Goal: Information Seeking & Learning: Learn about a topic

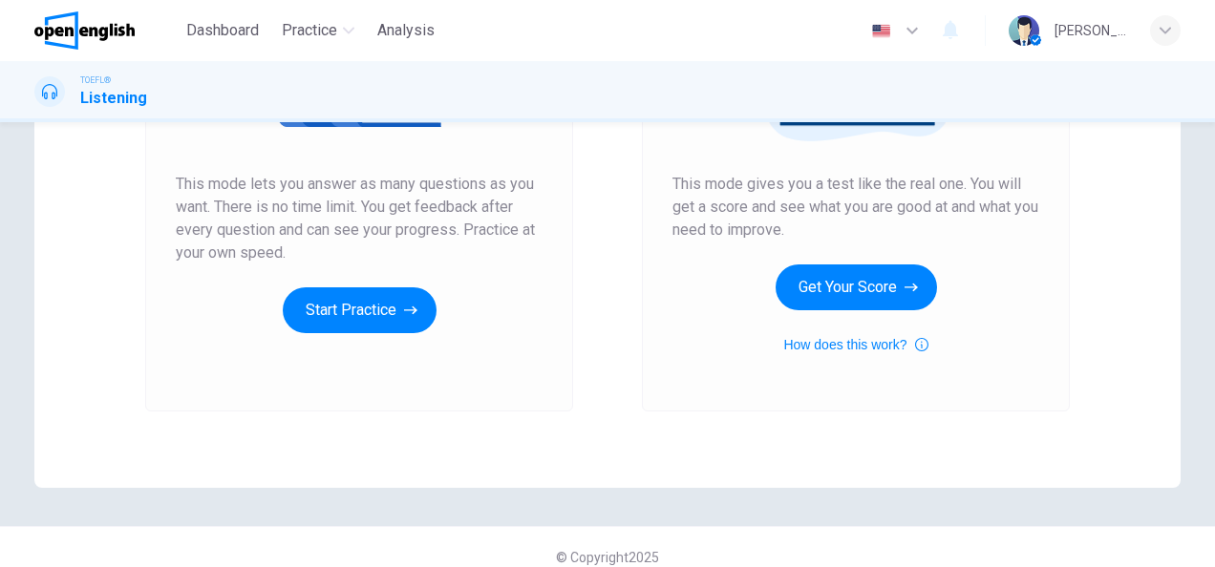
scroll to position [356, 0]
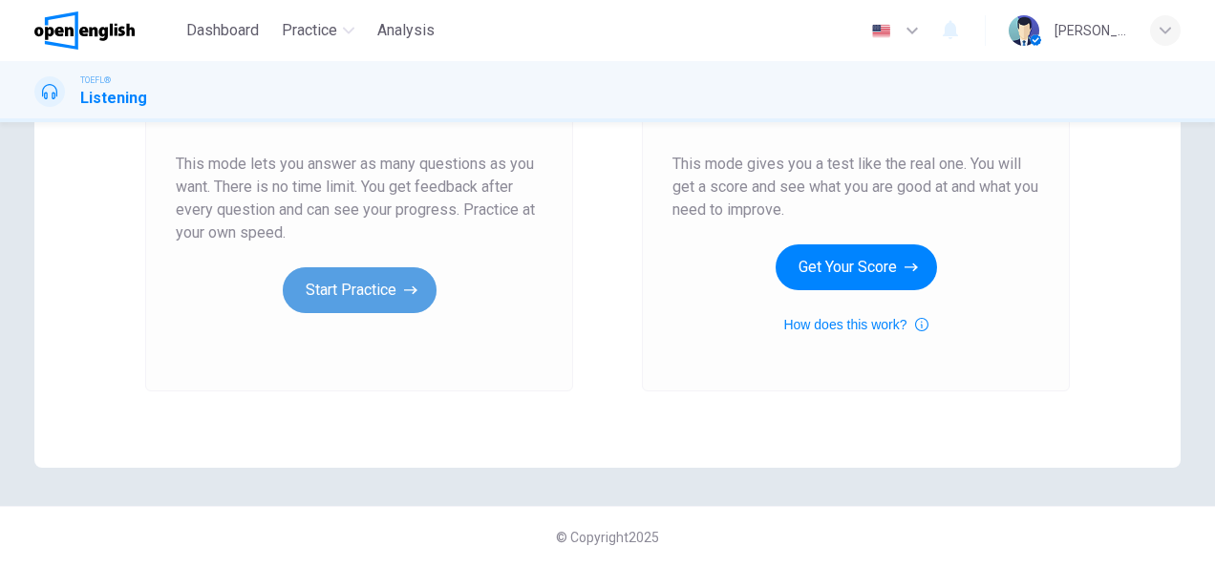
click at [386, 287] on button "Start Practice" at bounding box center [360, 290] width 154 height 46
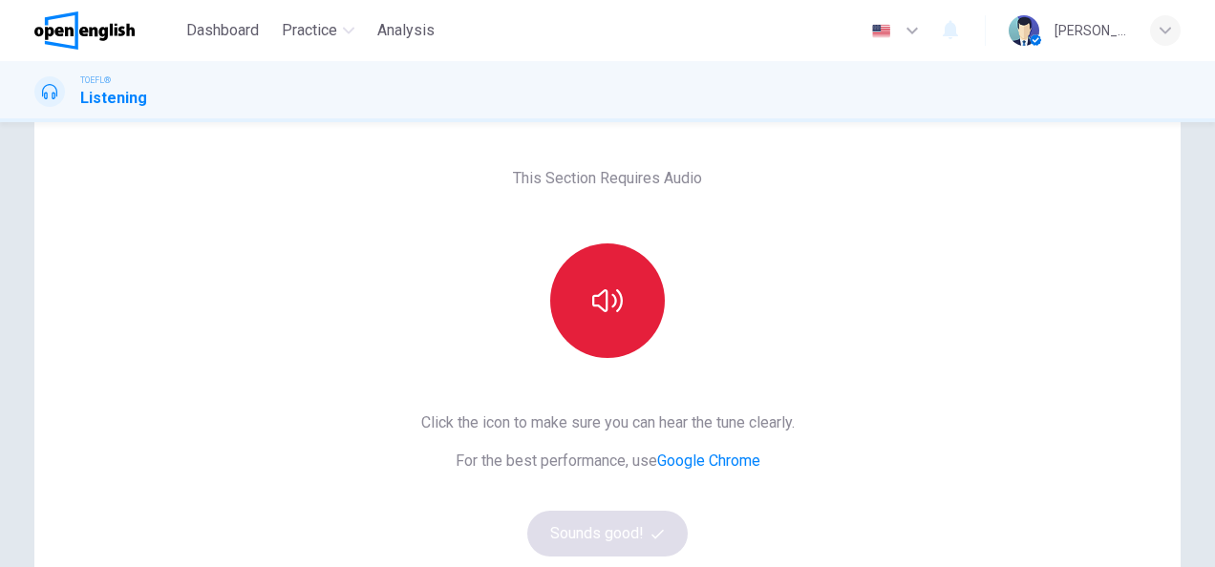
scroll to position [32, 0]
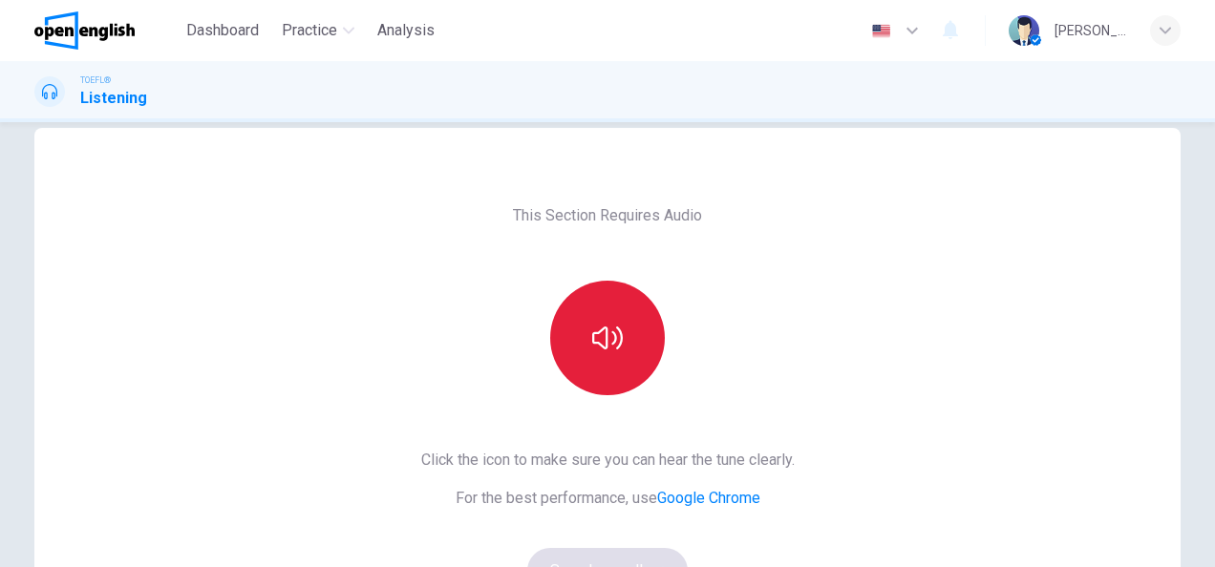
click at [581, 288] on div "This Section Requires Audio Click the icon to make sure you can hear the tune c…" at bounding box center [608, 460] width 404 height 664
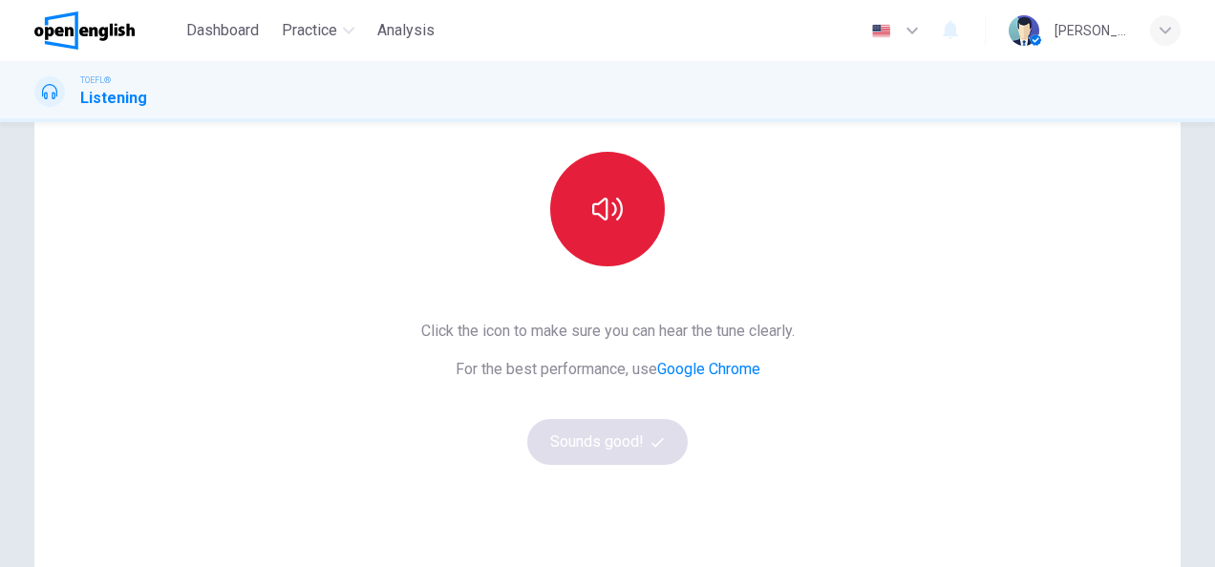
scroll to position [70, 0]
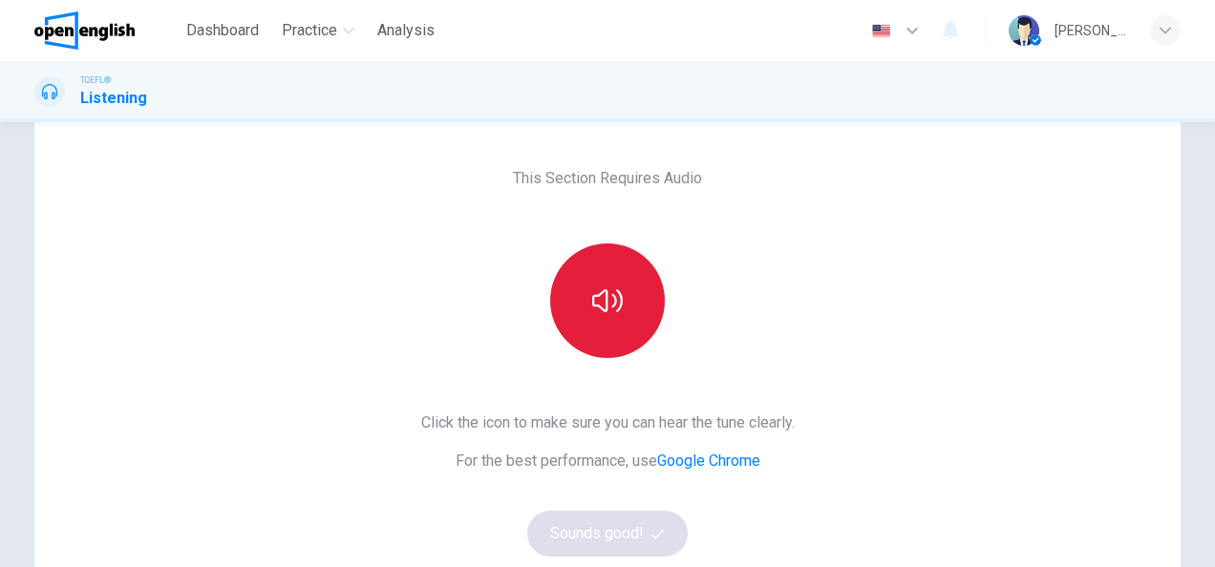
click at [598, 295] on icon "button" at bounding box center [607, 301] width 31 height 31
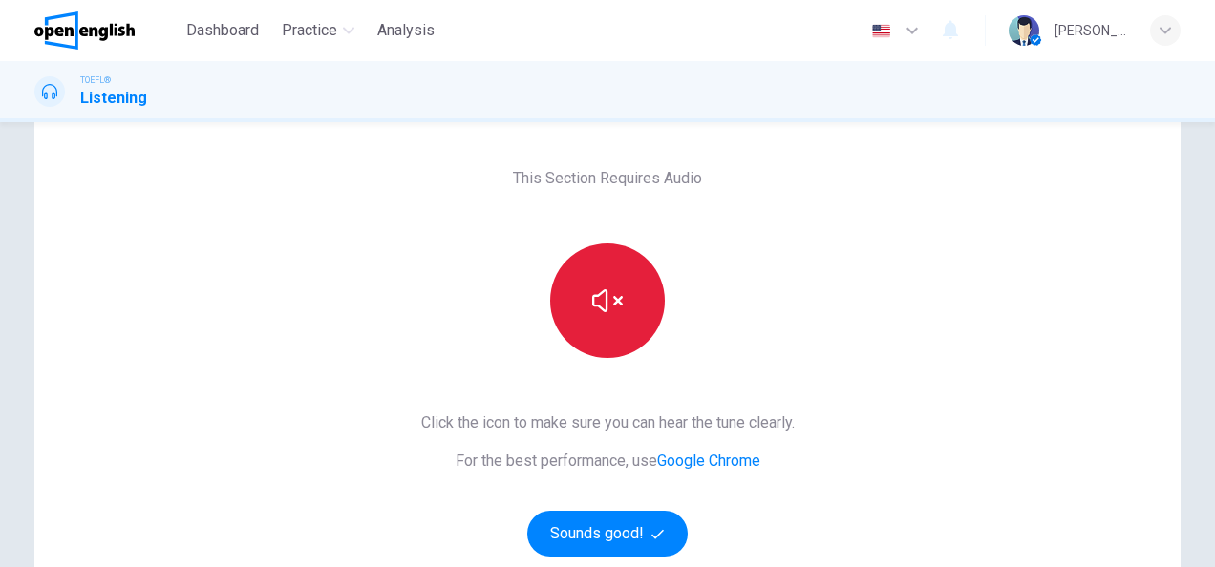
click at [598, 295] on icon "button" at bounding box center [607, 301] width 31 height 31
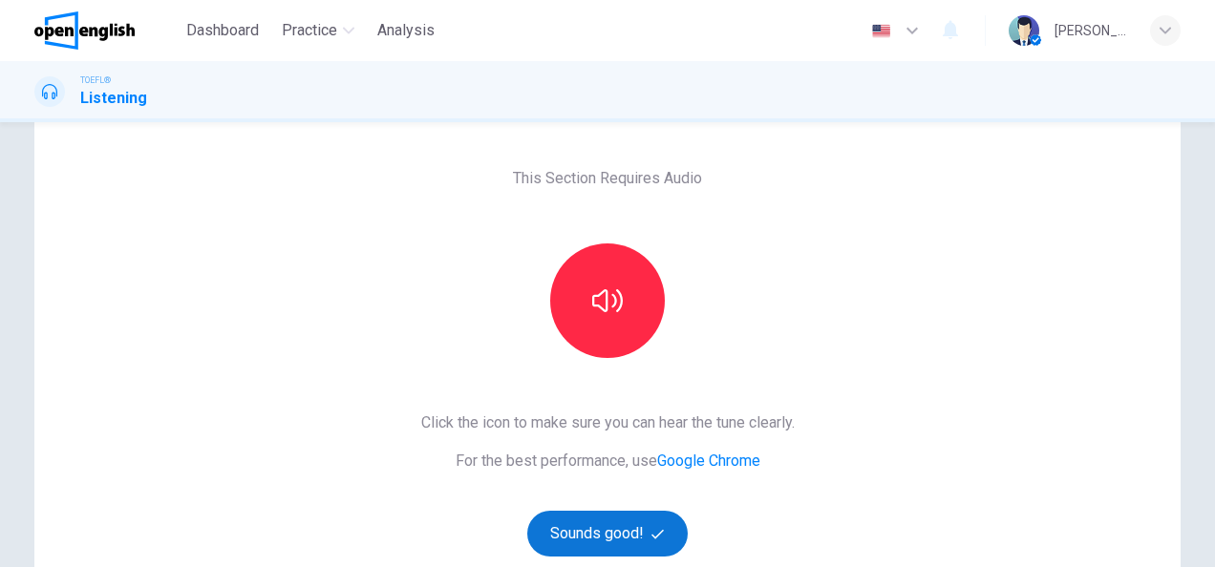
click at [639, 520] on button "Sounds good!" at bounding box center [607, 534] width 160 height 46
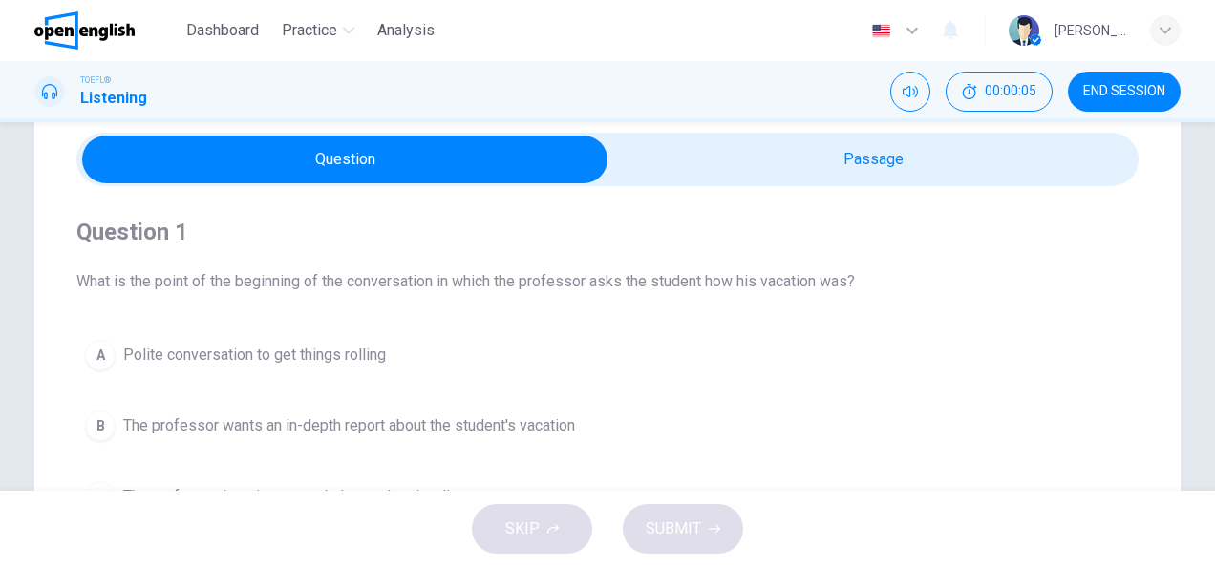
click at [706, 202] on div "Question 1 What is the point of the beginning of the conversation in which the …" at bounding box center [607, 404] width 1062 height 436
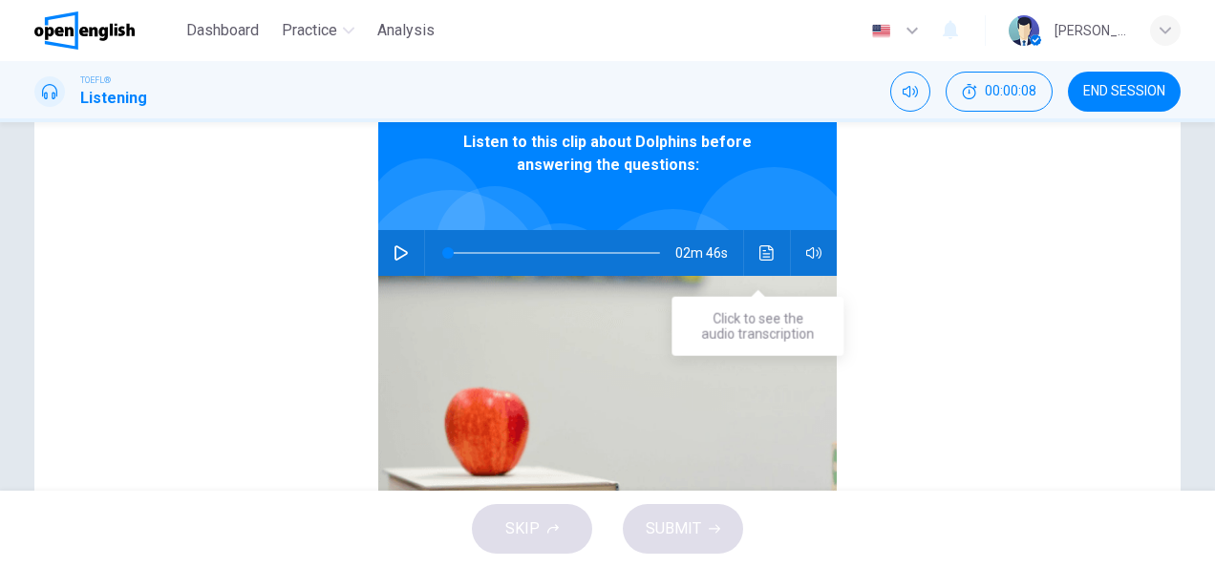
scroll to position [261, 0]
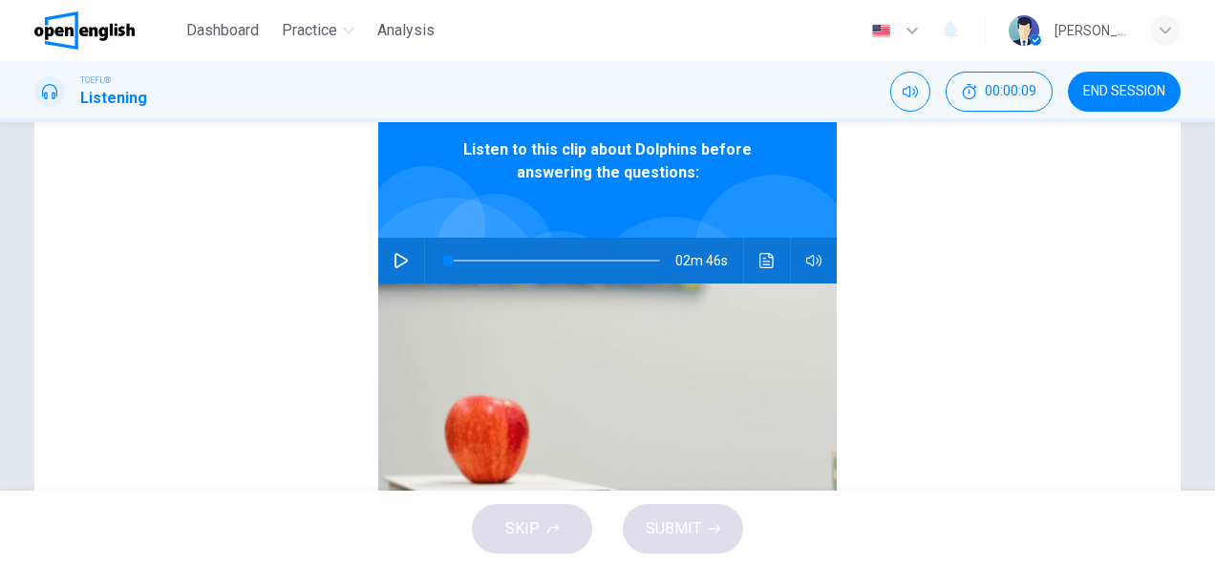
click at [397, 257] on icon "button" at bounding box center [401, 260] width 15 height 15
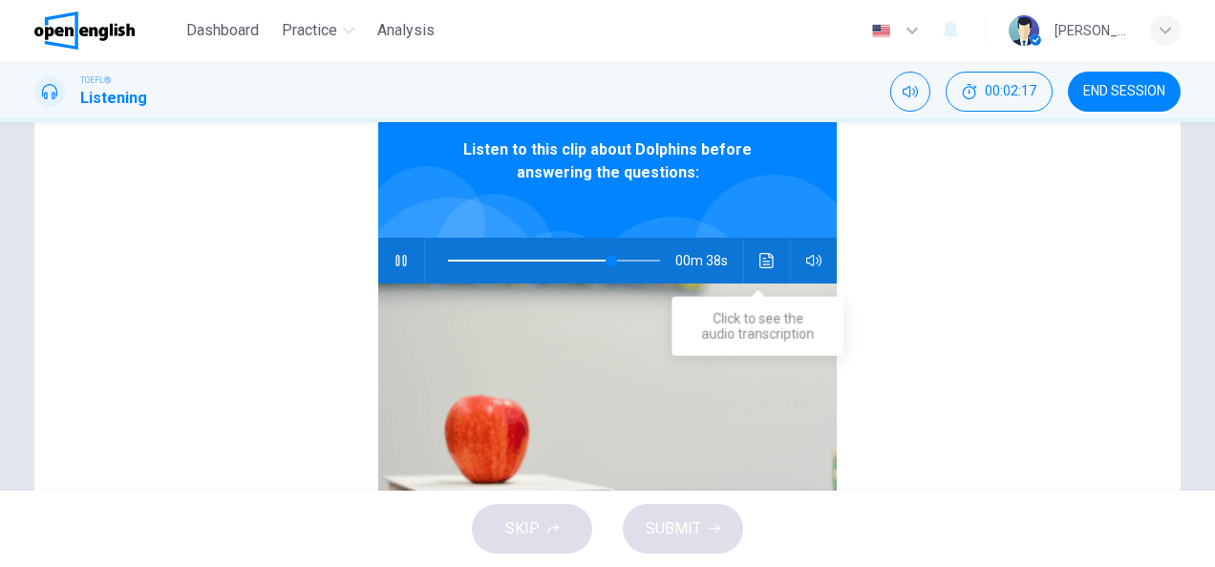
click at [766, 260] on button "Click to see the audio transcription" at bounding box center [767, 261] width 31 height 46
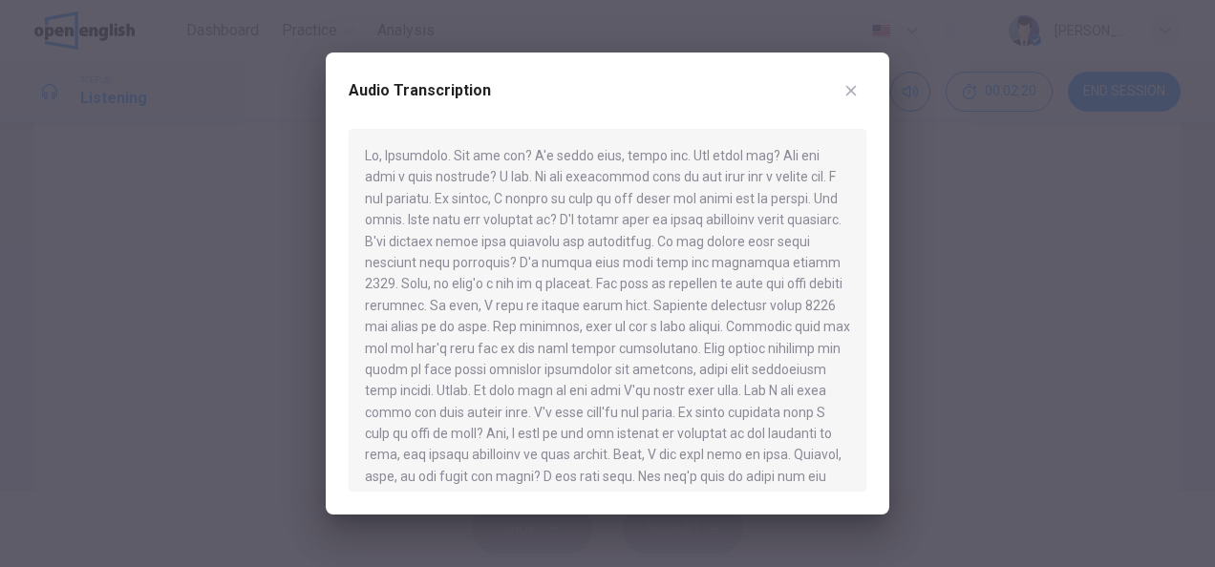
click at [597, 376] on div at bounding box center [608, 310] width 518 height 363
click at [231, 286] on div at bounding box center [607, 283] width 1215 height 567
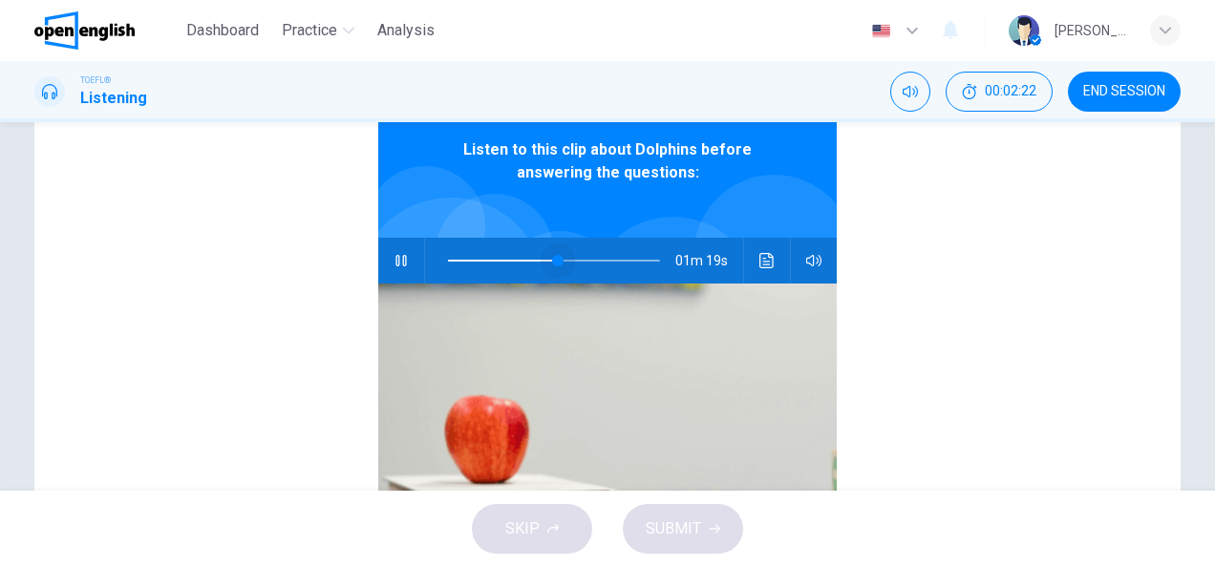
drag, startPoint x: 613, startPoint y: 254, endPoint x: 502, endPoint y: 262, distance: 112.0
click at [552, 260] on span at bounding box center [557, 260] width 11 height 11
drag, startPoint x: 502, startPoint y: 262, endPoint x: 427, endPoint y: 265, distance: 74.6
click at [442, 265] on span at bounding box center [447, 260] width 11 height 11
click at [403, 261] on button "button" at bounding box center [401, 261] width 31 height 46
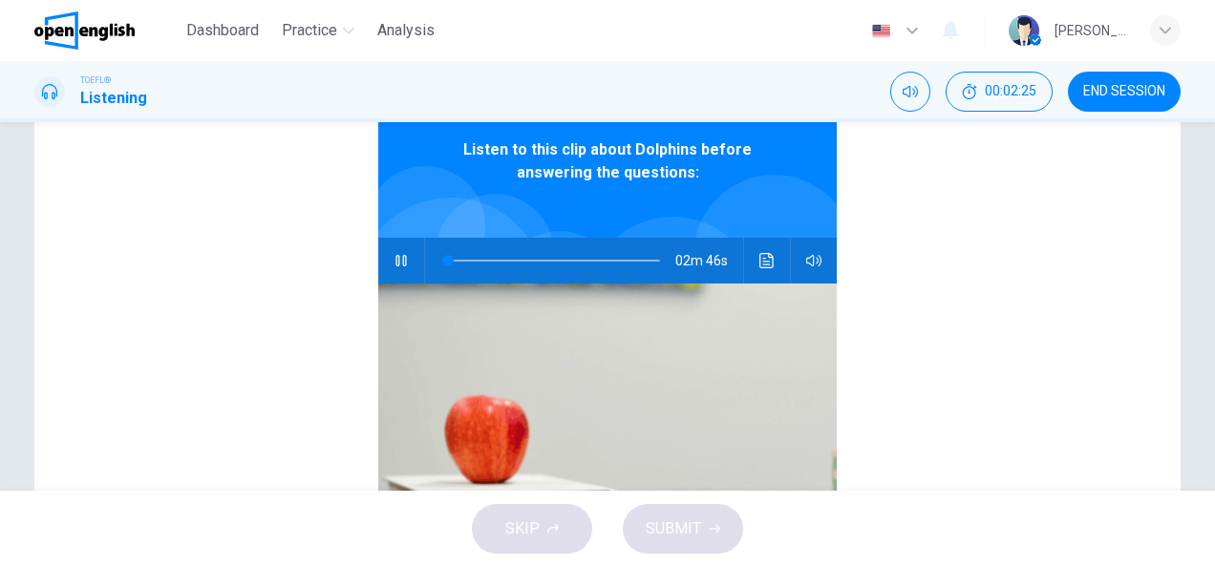
click at [403, 261] on button "button" at bounding box center [401, 261] width 31 height 46
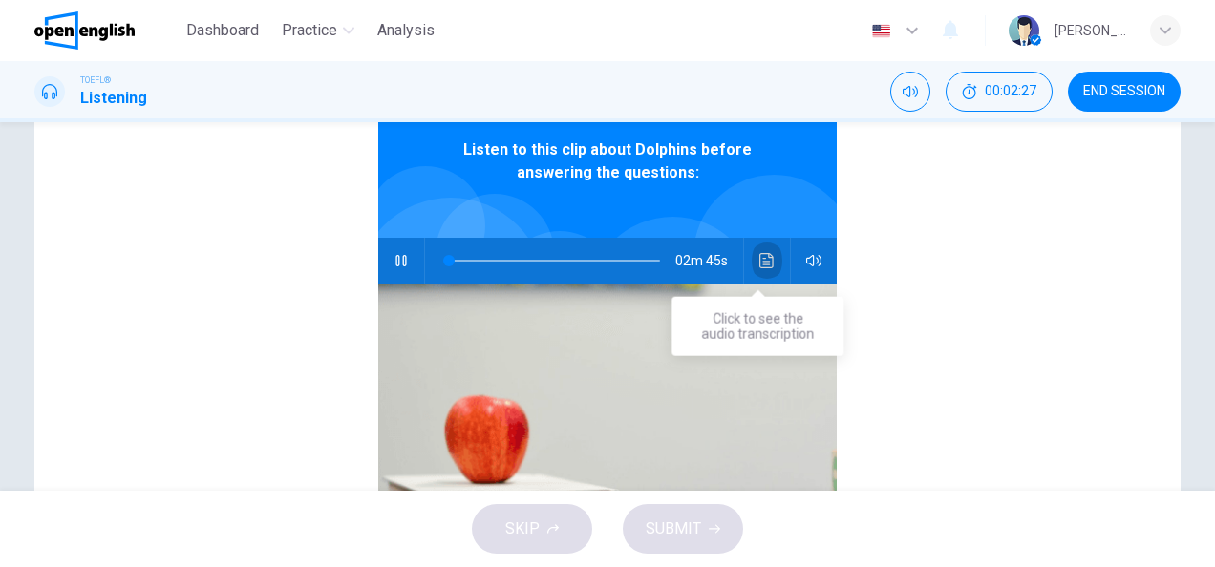
click at [759, 254] on icon "Click to see the audio transcription" at bounding box center [766, 260] width 15 height 15
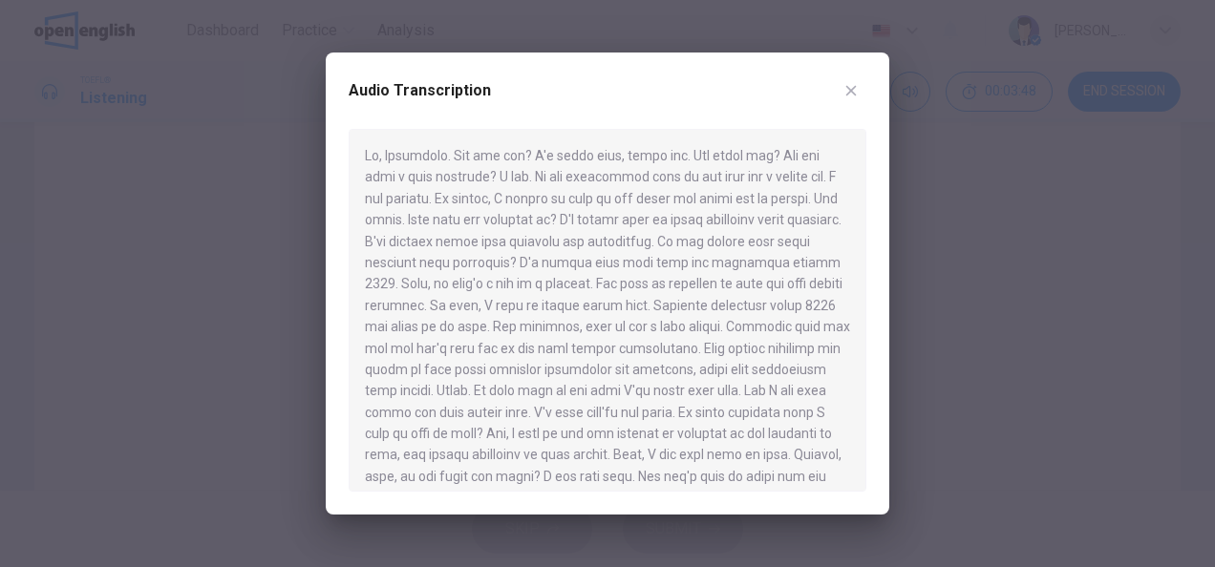
click at [554, 472] on div at bounding box center [608, 310] width 518 height 363
drag, startPoint x: 554, startPoint y: 472, endPoint x: 542, endPoint y: 477, distance: 13.3
click at [553, 472] on div at bounding box center [608, 310] width 518 height 363
drag, startPoint x: 355, startPoint y: 157, endPoint x: 450, endPoint y: 177, distance: 96.7
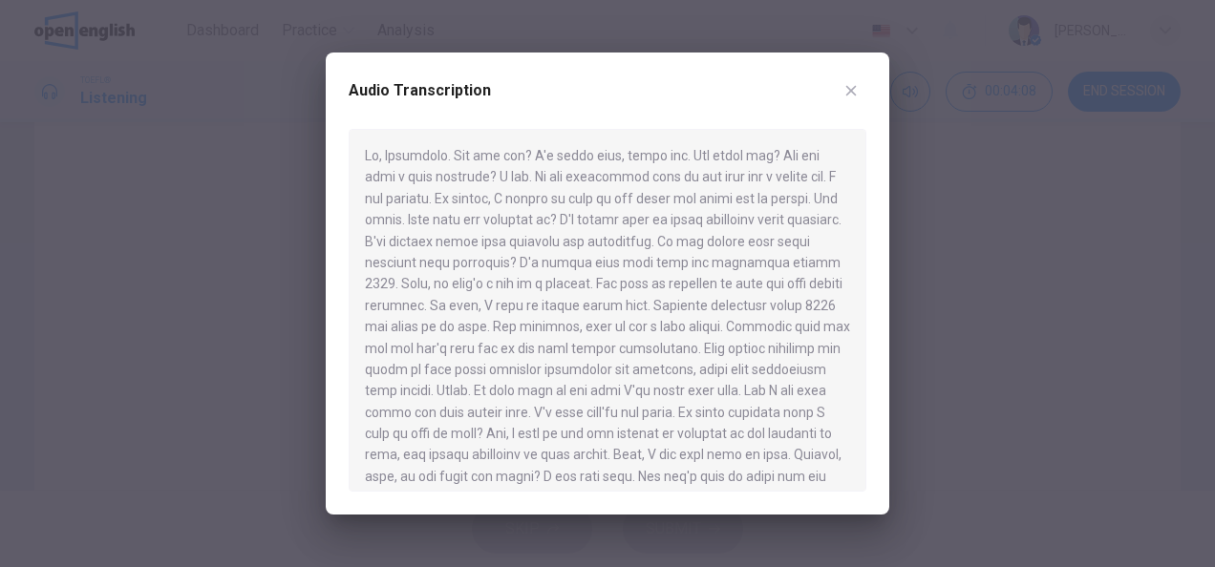
click at [450, 177] on div at bounding box center [608, 310] width 518 height 363
click at [432, 172] on div at bounding box center [608, 310] width 518 height 363
drag, startPoint x: 363, startPoint y: 155, endPoint x: 441, endPoint y: 157, distance: 78.4
click at [441, 158] on div at bounding box center [608, 310] width 518 height 363
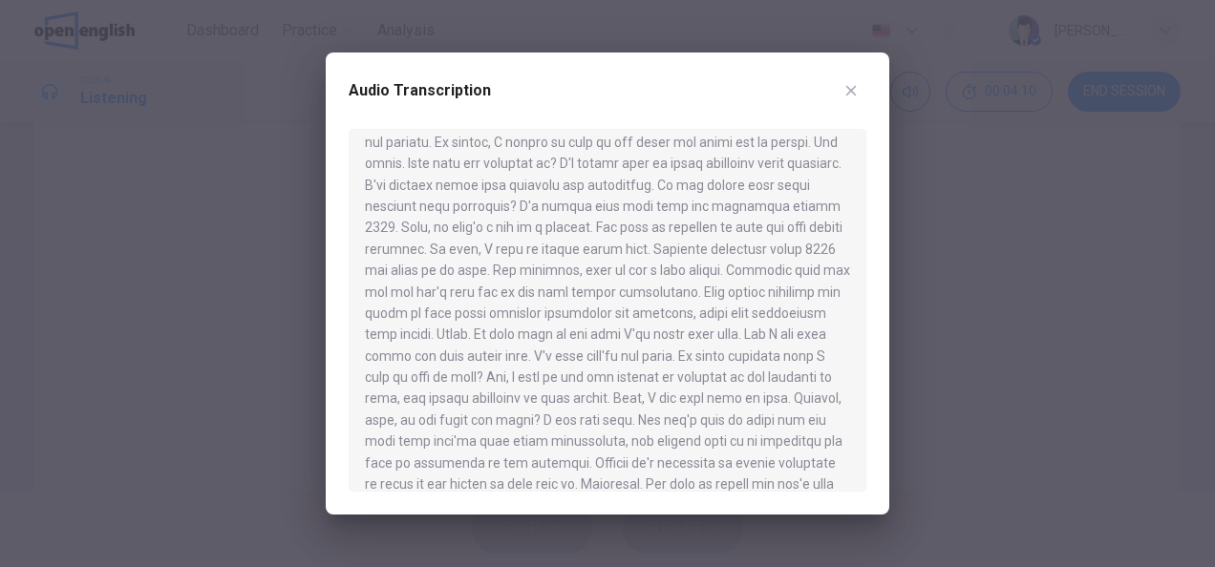
scroll to position [96, 0]
drag, startPoint x: 352, startPoint y: 176, endPoint x: 397, endPoint y: 185, distance: 46.8
click at [378, 180] on div at bounding box center [608, 310] width 518 height 363
drag, startPoint x: 397, startPoint y: 185, endPoint x: 407, endPoint y: 186, distance: 9.6
click at [407, 186] on div at bounding box center [608, 310] width 518 height 363
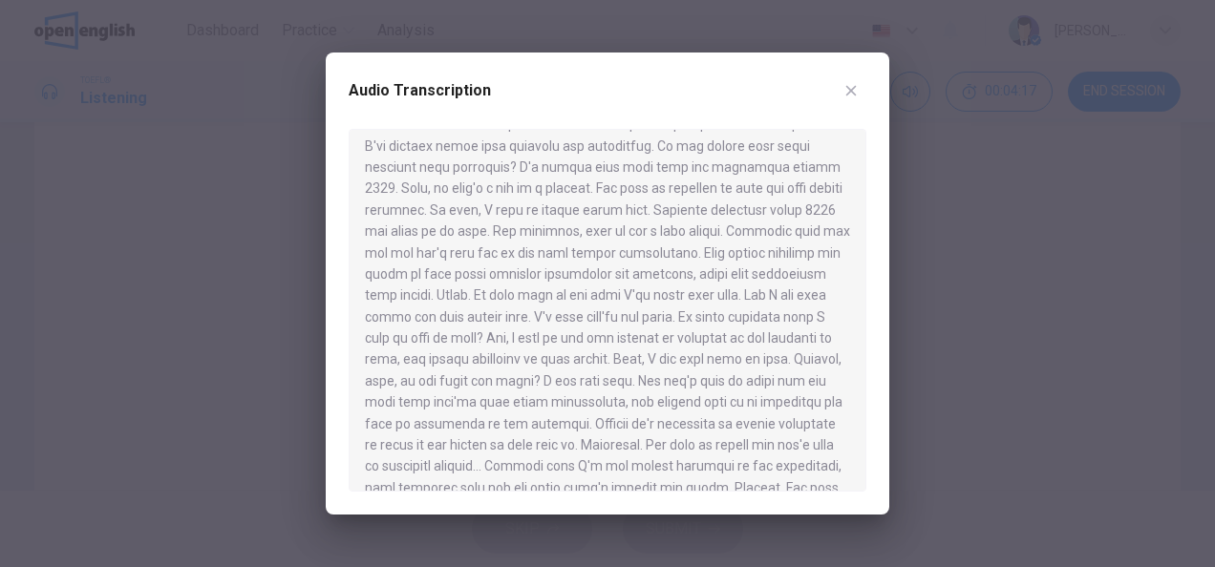
drag, startPoint x: 348, startPoint y: 86, endPoint x: 514, endPoint y: 114, distance: 168.5
click at [514, 114] on div "Audio Transcription" at bounding box center [608, 284] width 564 height 462
drag, startPoint x: 373, startPoint y: 143, endPoint x: 556, endPoint y: 343, distance: 271.1
click at [556, 343] on div at bounding box center [608, 310] width 518 height 363
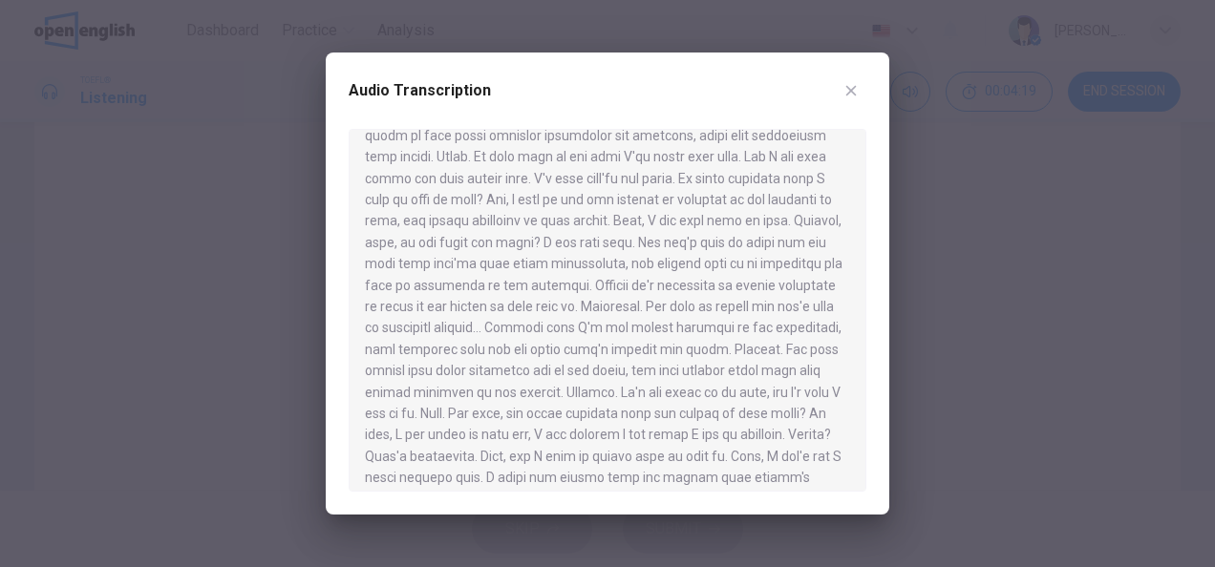
scroll to position [374, 0]
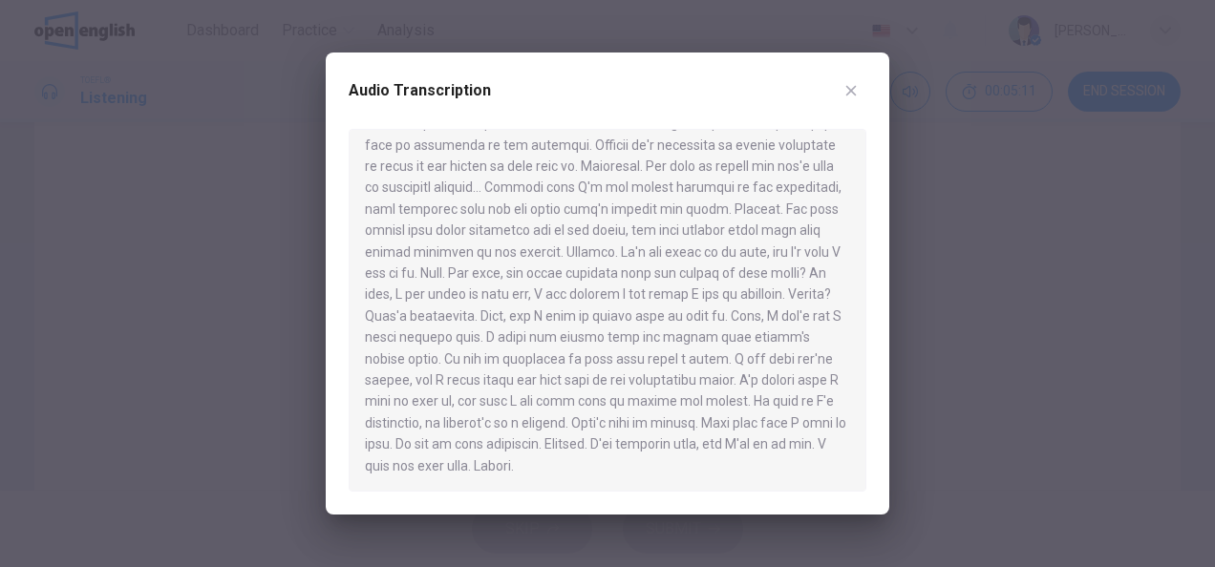
type input "*"
